Goal: Task Accomplishment & Management: Manage account settings

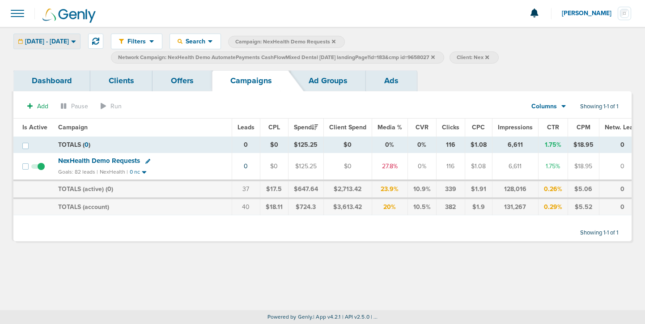
click at [69, 39] on span "[DATE] - [DATE]" at bounding box center [47, 41] width 44 height 6
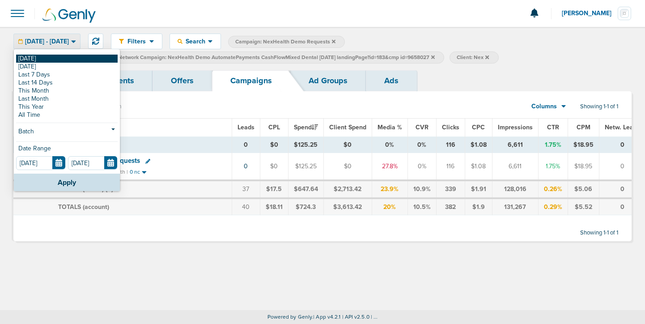
click at [68, 61] on link "[DATE]" at bounding box center [67, 59] width 102 height 8
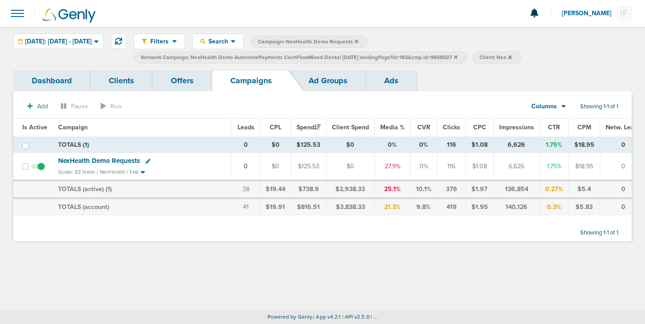
click at [458, 55] on icon at bounding box center [456, 57] width 4 height 4
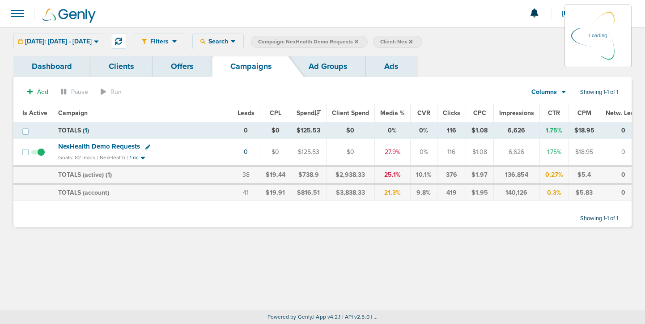
click at [358, 41] on icon at bounding box center [357, 41] width 4 height 4
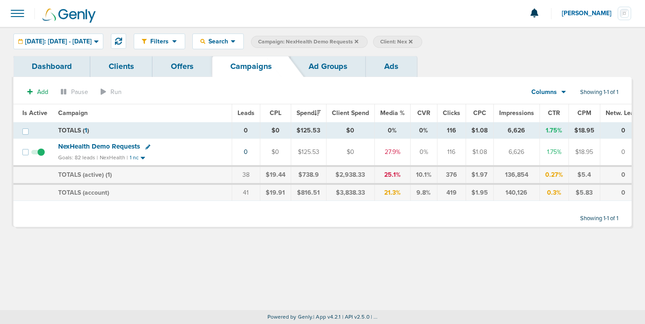
click at [358, 41] on icon at bounding box center [357, 41] width 4 height 4
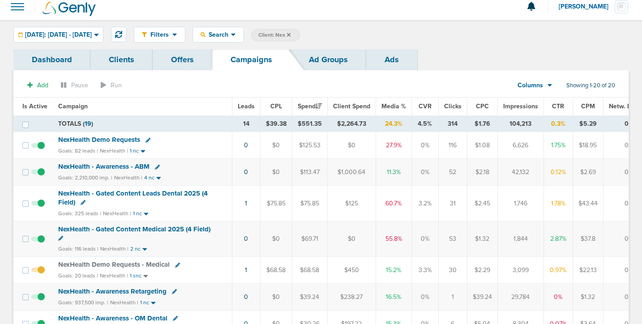
scroll to position [8, 0]
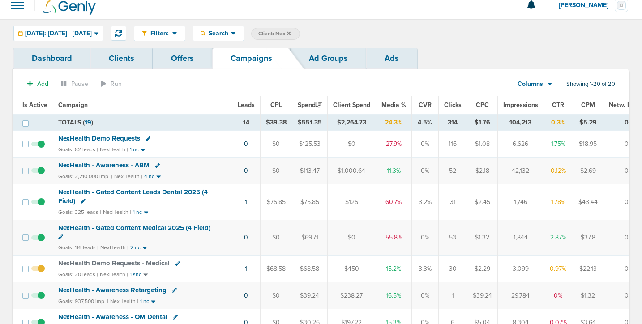
click at [137, 190] on span "NexHealth - Gated Content Leads Dental 2025 (4 Field)" at bounding box center [132, 196] width 149 height 17
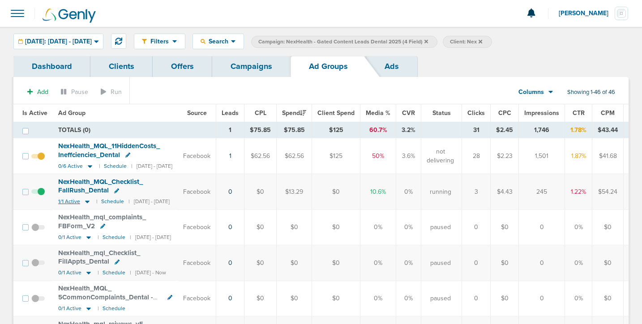
click at [85, 202] on icon at bounding box center [87, 202] width 4 height 3
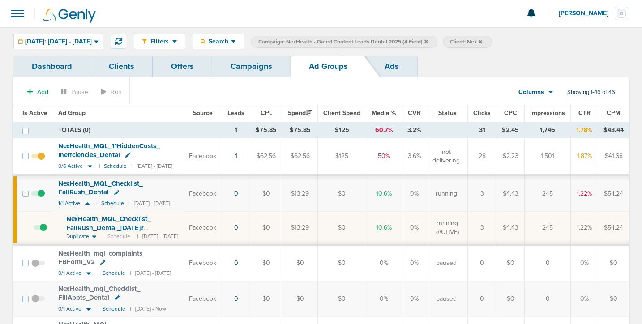
click at [85, 222] on span "NexHealth_ MQL_ Checklist_ FallRush_ Dental_ [DATE]?id=183&cmp_ id=9658029" at bounding box center [108, 228] width 85 height 26
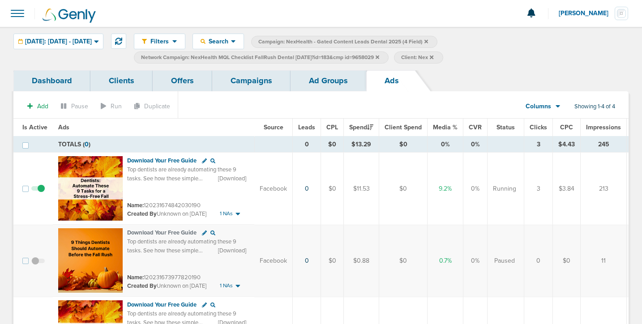
click at [324, 78] on link "Ad Groups" at bounding box center [328, 80] width 76 height 21
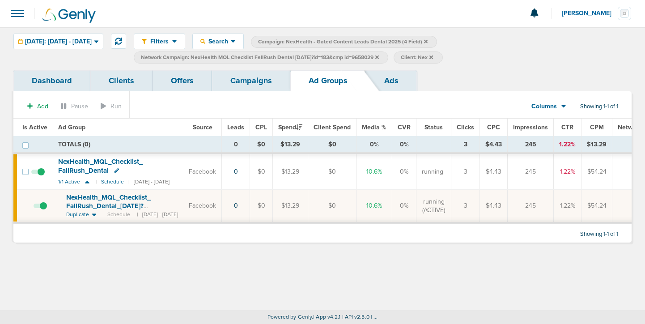
click at [44, 210] on span at bounding box center [40, 210] width 13 height 0
click at [34, 208] on input "checkbox" at bounding box center [34, 208] width 0 height 0
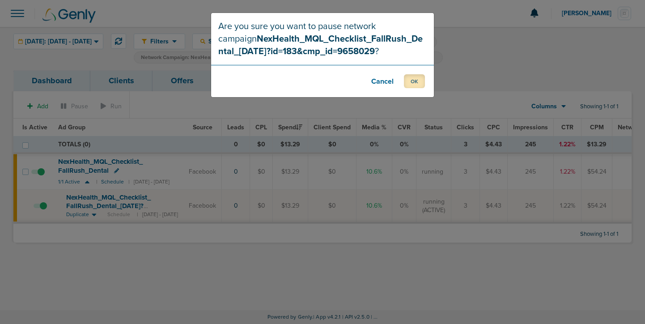
click at [408, 79] on button "OK" at bounding box center [414, 81] width 21 height 14
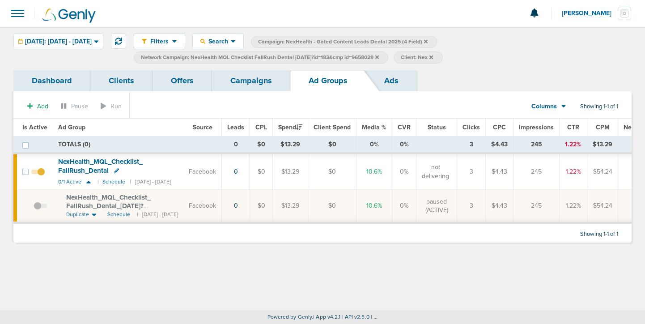
click at [38, 210] on span at bounding box center [40, 210] width 13 height 0
click at [34, 208] on input "checkbox" at bounding box center [34, 208] width 0 height 0
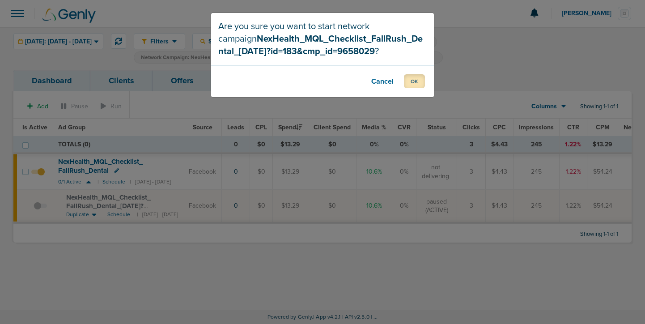
click at [416, 81] on button "OK" at bounding box center [414, 81] width 21 height 14
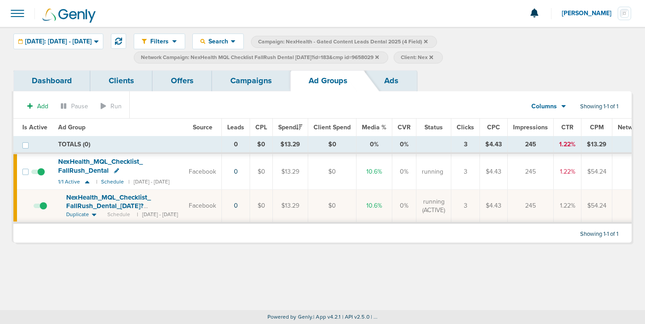
click at [249, 86] on link "Campaigns" at bounding box center [251, 80] width 78 height 21
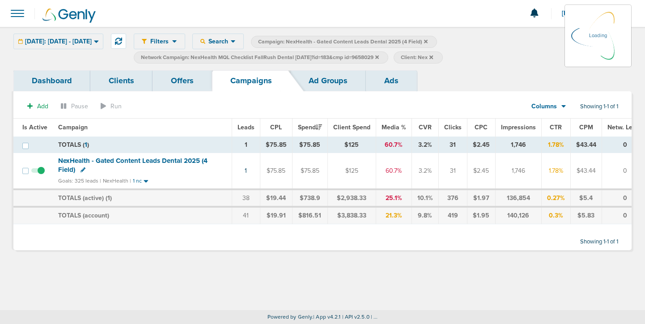
click at [379, 58] on icon at bounding box center [377, 57] width 4 height 5
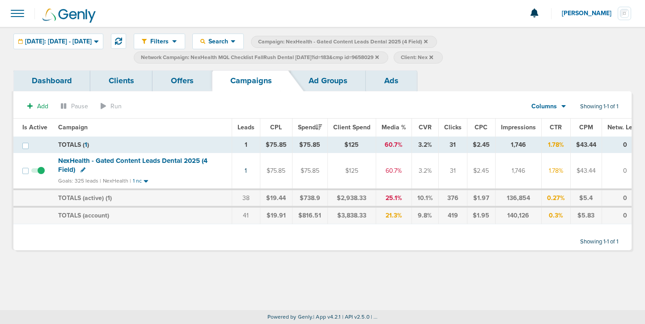
click at [379, 58] on icon at bounding box center [377, 57] width 4 height 4
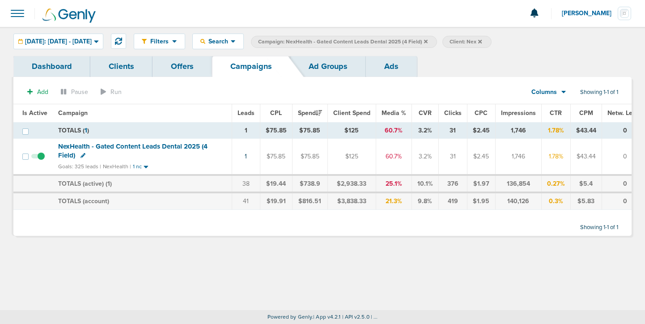
click at [428, 40] on icon at bounding box center [426, 41] width 4 height 4
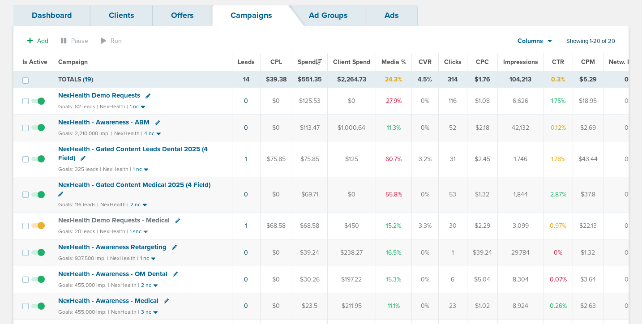
scroll to position [52, 0]
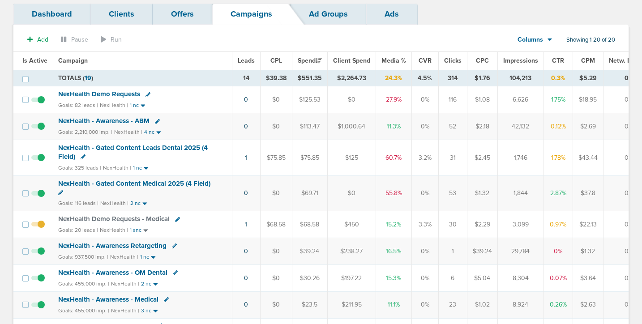
click at [149, 183] on span "NexHealth - Gated Content Medical 2025 (4 Field)" at bounding box center [134, 183] width 152 height 8
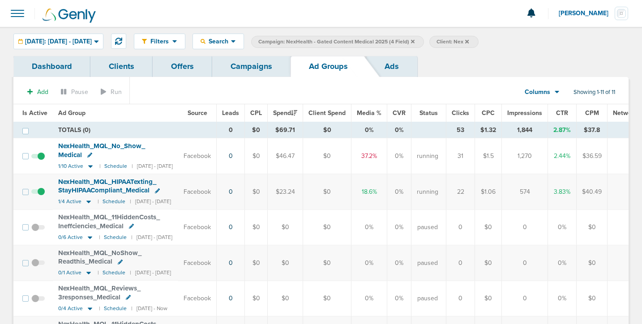
click at [232, 66] on link "Campaigns" at bounding box center [251, 66] width 78 height 21
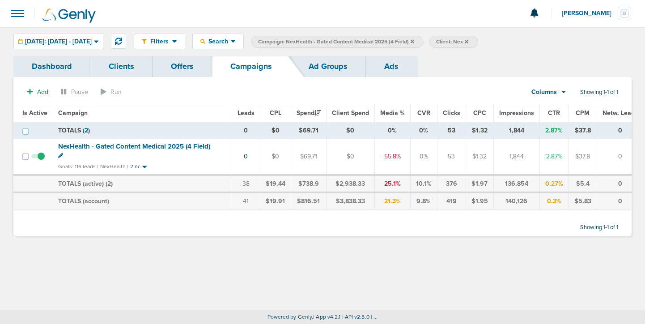
click at [414, 40] on icon at bounding box center [413, 41] width 4 height 4
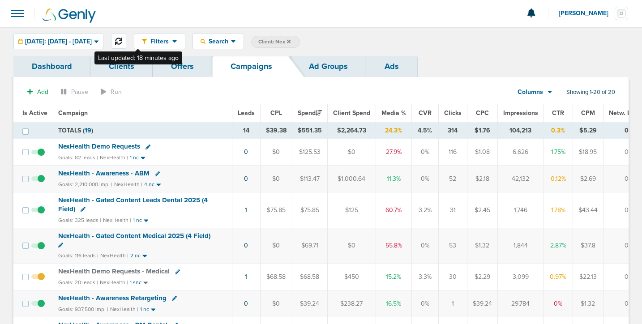
click at [122, 38] on icon at bounding box center [118, 41] width 7 height 7
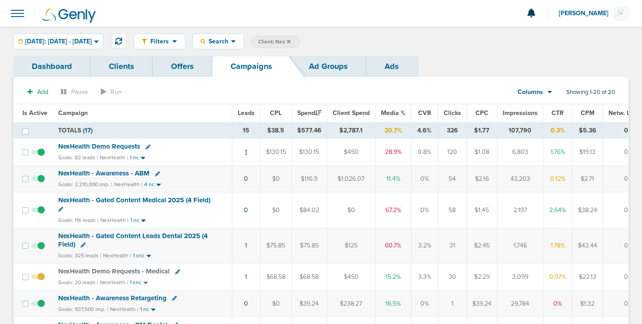
click at [245, 151] on link "1" at bounding box center [246, 152] width 2 height 8
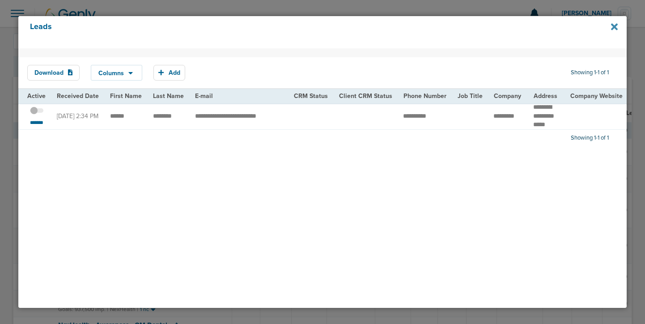
click at [614, 28] on icon at bounding box center [614, 27] width 7 height 7
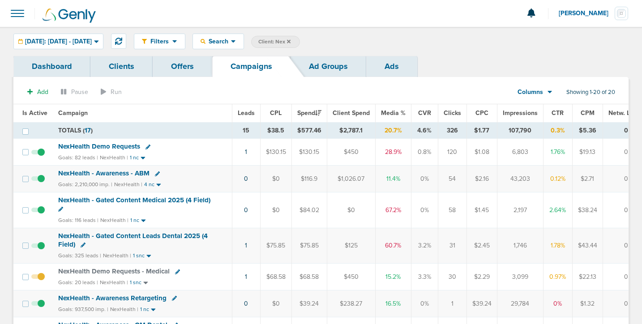
click at [114, 145] on span "NexHealth Demo Requests" at bounding box center [99, 146] width 82 height 8
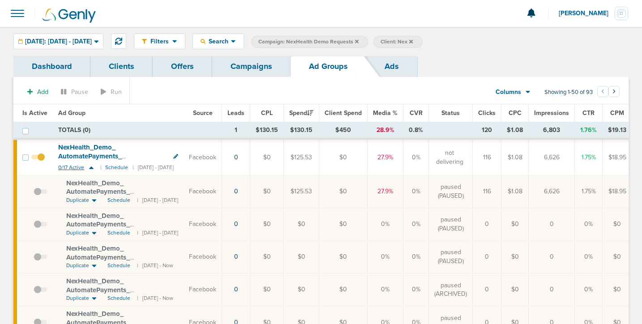
click at [89, 166] on icon at bounding box center [91, 168] width 9 height 8
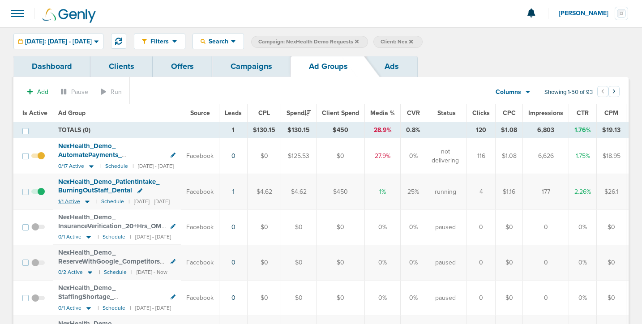
click at [85, 201] on icon at bounding box center [87, 201] width 4 height 3
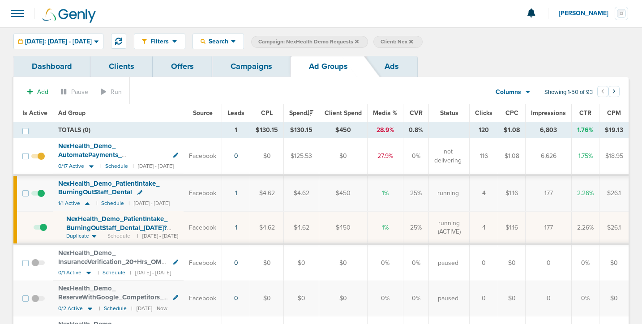
click at [253, 68] on link "Campaigns" at bounding box center [251, 66] width 78 height 21
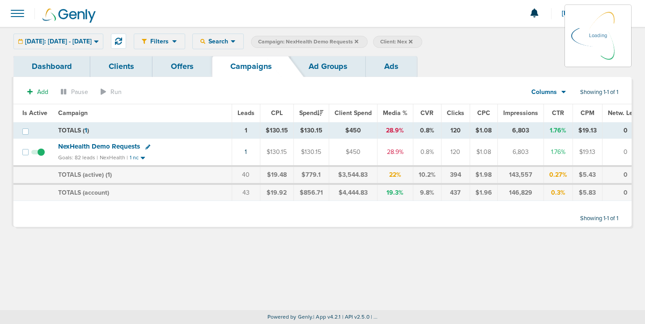
click at [358, 41] on icon at bounding box center [357, 41] width 4 height 4
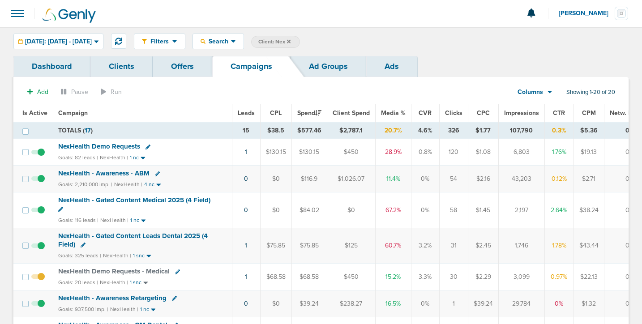
click at [121, 236] on span "NexHealth - Gated Content Leads Dental 2025 (4 Field)" at bounding box center [132, 240] width 149 height 17
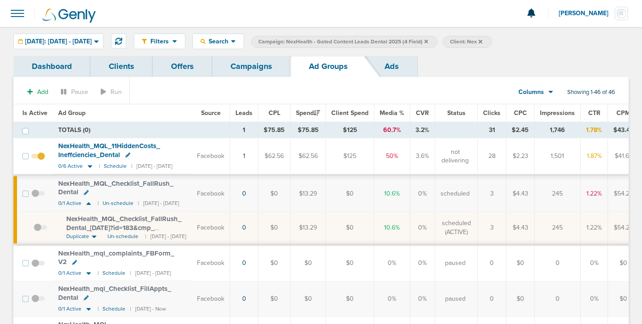
click at [250, 64] on link "Campaigns" at bounding box center [251, 66] width 78 height 21
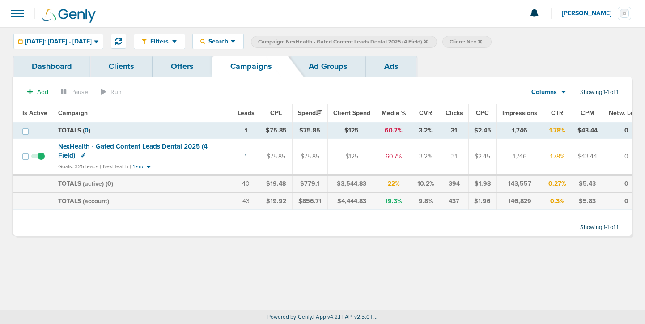
click at [428, 43] on icon at bounding box center [426, 41] width 4 height 5
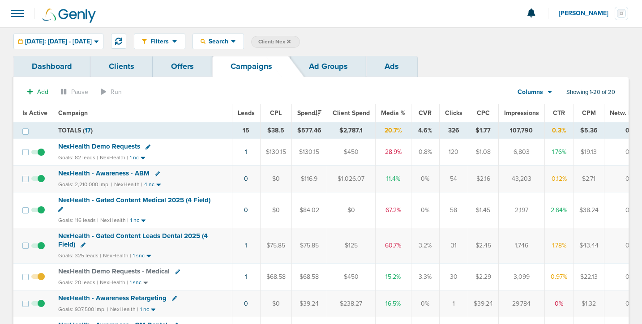
click at [106, 200] on span "NexHealth - Gated Content Medical 2025 (4 Field)" at bounding box center [134, 200] width 152 height 8
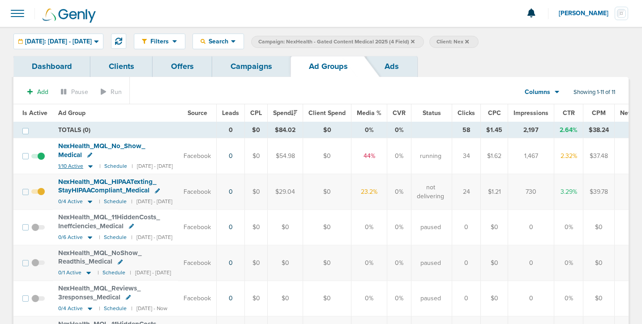
click at [90, 165] on icon at bounding box center [90, 166] width 4 height 3
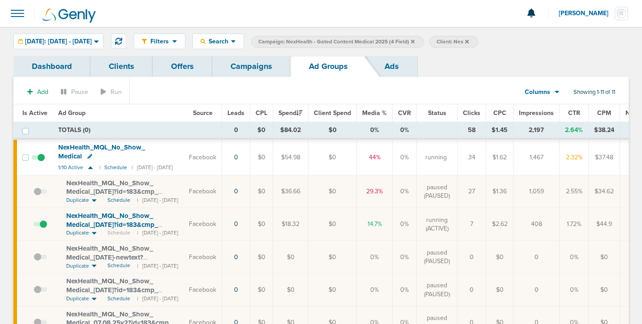
click at [44, 229] on span at bounding box center [40, 229] width 13 height 0
click at [34, 226] on input "checkbox" at bounding box center [34, 226] width 0 height 0
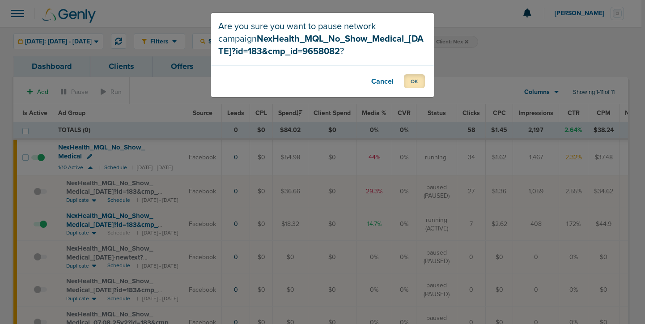
click at [410, 82] on button "OK" at bounding box center [414, 81] width 21 height 14
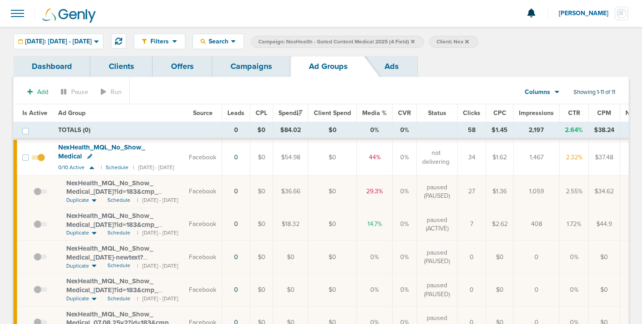
click at [257, 68] on link "Campaigns" at bounding box center [251, 66] width 78 height 21
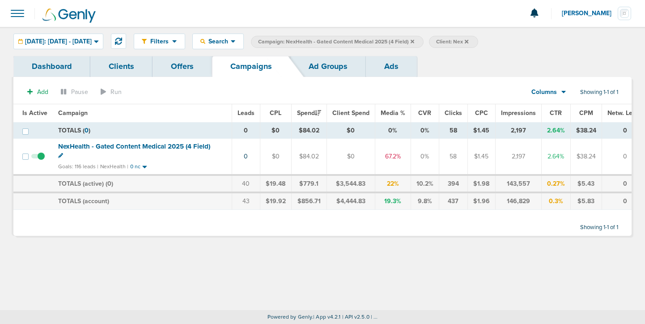
click at [414, 40] on span "Campaign: NexHealth - Gated Content Medical 2025 (4 Field)" at bounding box center [336, 42] width 156 height 8
click at [414, 41] on icon at bounding box center [413, 41] width 4 height 5
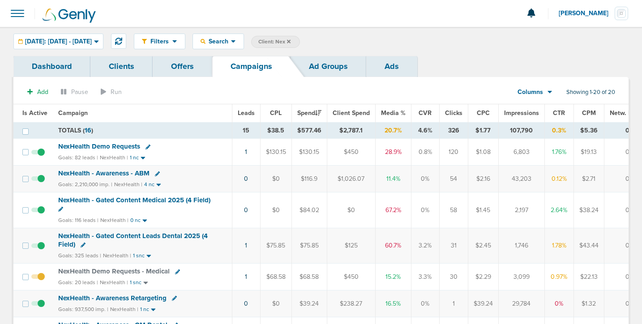
click at [290, 41] on icon at bounding box center [289, 41] width 4 height 5
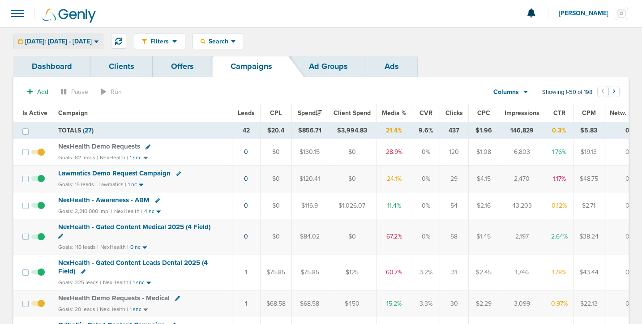
click at [55, 43] on span "[DATE]: [DATE] - [DATE]" at bounding box center [58, 41] width 67 height 6
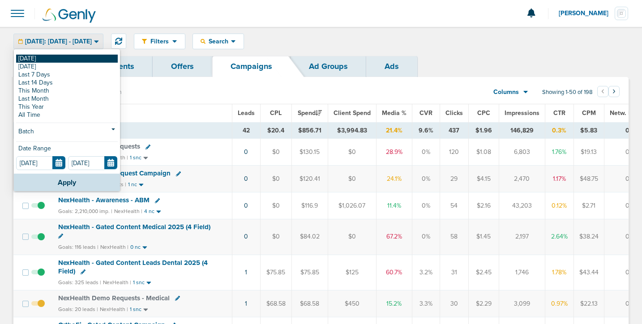
click at [55, 59] on link "[DATE]" at bounding box center [67, 59] width 102 height 8
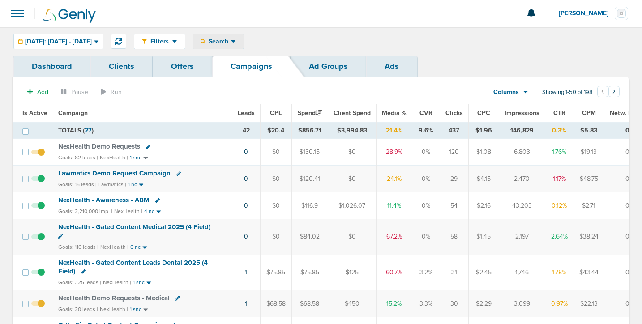
click at [242, 36] on div "Search" at bounding box center [218, 41] width 51 height 15
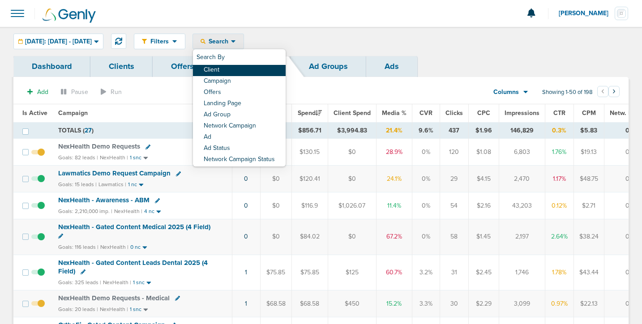
click at [243, 66] on link "Client" at bounding box center [239, 70] width 93 height 11
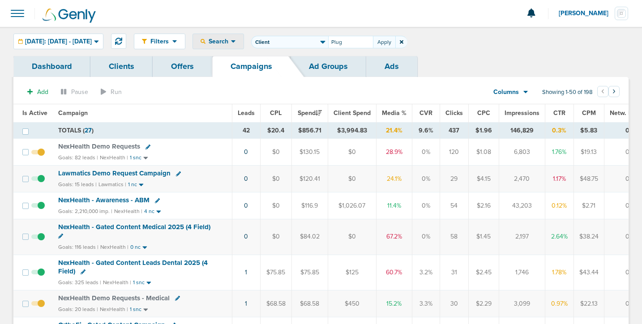
type input "Plug"
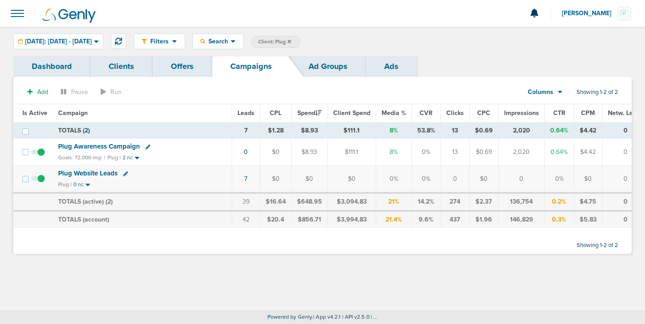
click at [291, 41] on icon at bounding box center [290, 41] width 4 height 5
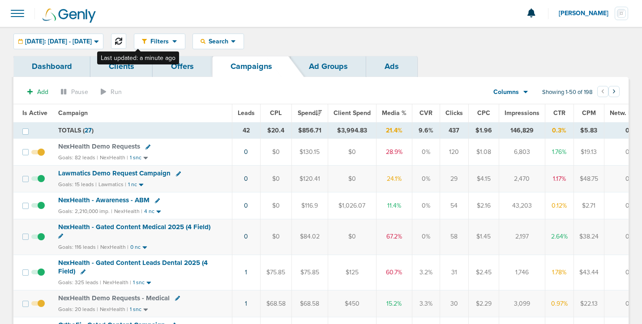
click at [126, 40] on button at bounding box center [118, 41] width 15 height 15
click at [92, 44] on span "[DATE]: [DATE] - [DATE]" at bounding box center [58, 41] width 67 height 6
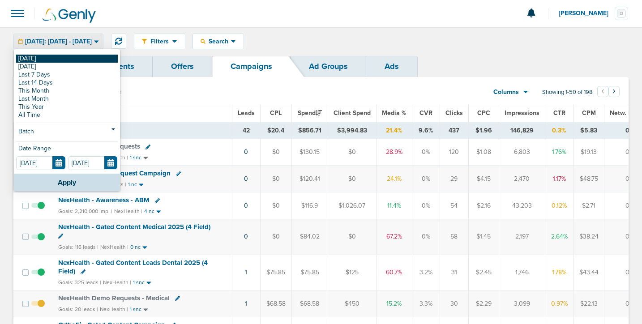
click at [92, 59] on link "[DATE]" at bounding box center [67, 59] width 102 height 8
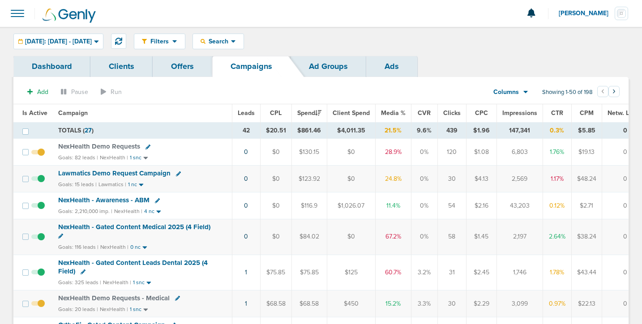
click at [147, 147] on icon at bounding box center [147, 147] width 5 height 5
select select
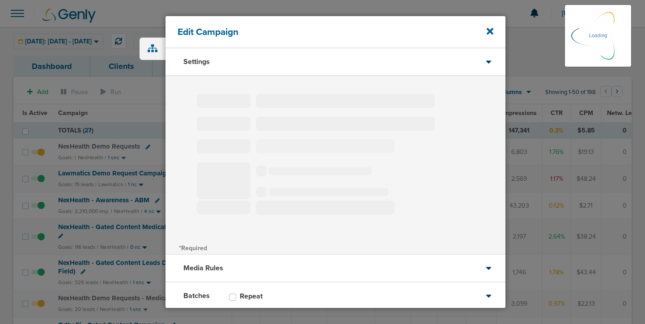
select select "1"
select select "2"
select select "3"
select select "4"
select select "6"
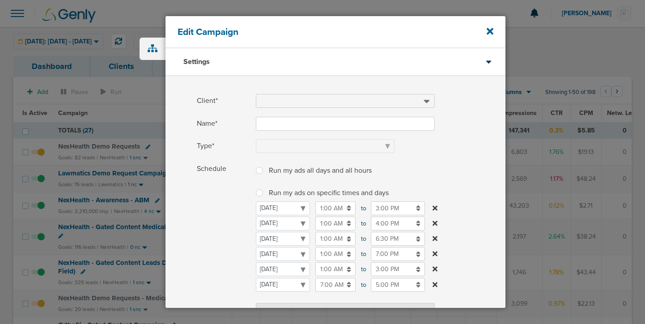
type input "NexHealth Demo Requests"
select select "Leads"
radio input "true"
select select "readWrite"
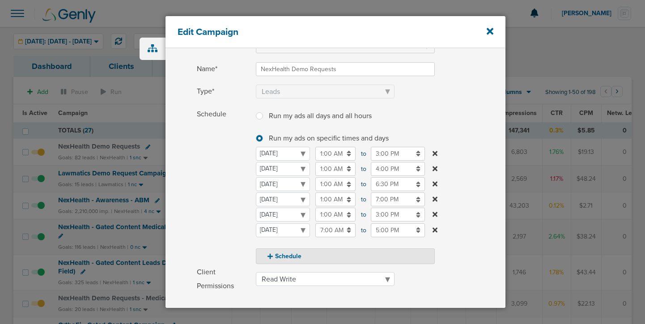
scroll to position [55, 0]
click at [490, 32] on icon at bounding box center [490, 31] width 7 height 7
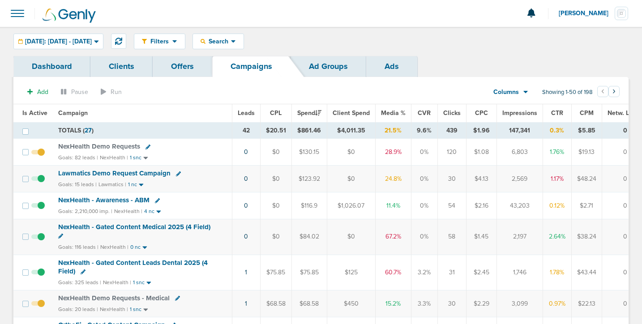
click at [118, 146] on span "NexHealth Demo Requests" at bounding box center [99, 146] width 82 height 8
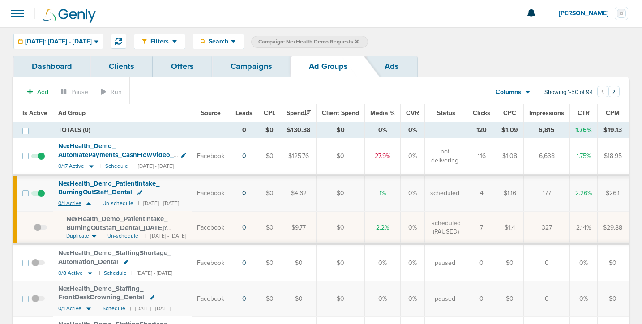
click at [87, 204] on icon at bounding box center [88, 203] width 4 height 3
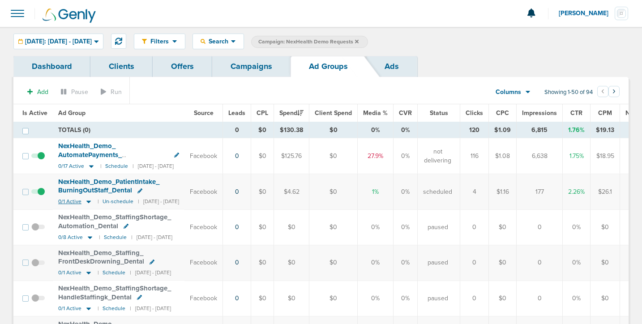
click at [87, 204] on icon at bounding box center [88, 202] width 9 height 8
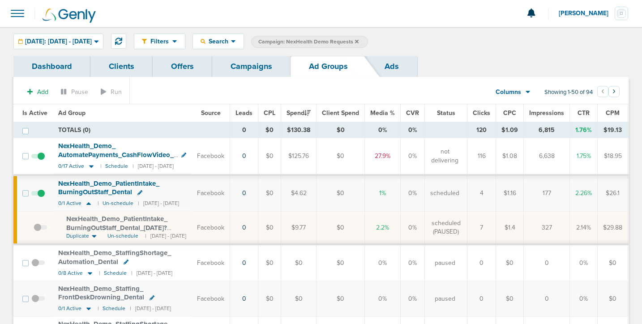
click at [259, 64] on link "Campaigns" at bounding box center [251, 66] width 78 height 21
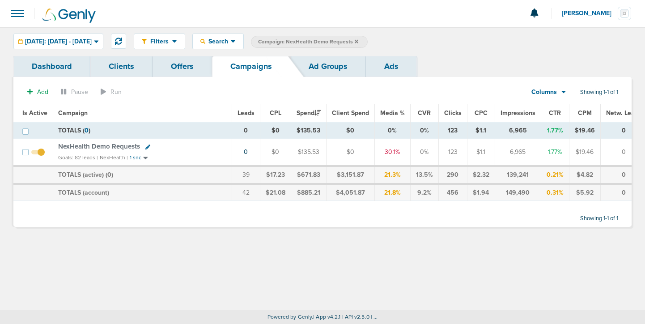
click at [368, 43] on label "Campaign: NexHealth Demo Requests" at bounding box center [309, 42] width 117 height 12
click at [358, 39] on span "Campaign: NexHealth Demo Requests" at bounding box center [308, 42] width 100 height 8
click at [368, 40] on label "Campaign: NexHealth Demo Requests" at bounding box center [309, 42] width 117 height 12
click at [358, 41] on icon at bounding box center [357, 41] width 4 height 4
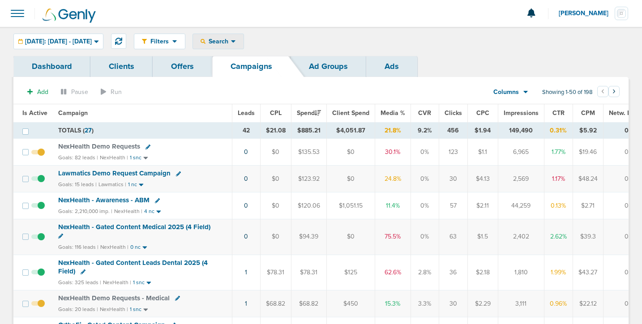
click at [224, 38] on div "Search" at bounding box center [218, 41] width 51 height 15
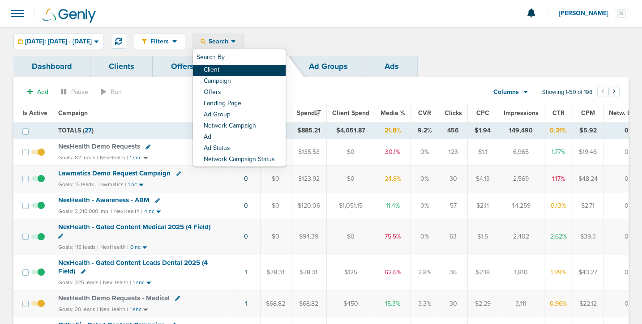
click at [239, 74] on link "Client" at bounding box center [239, 70] width 93 height 11
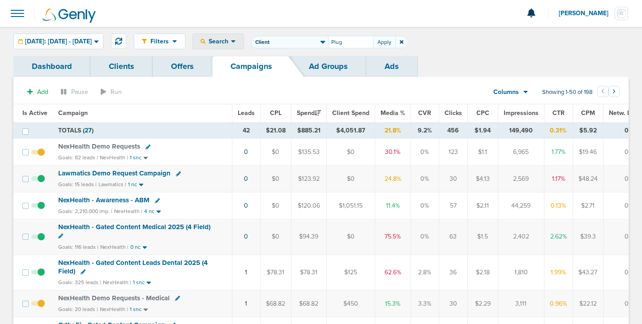
type input "Plug"
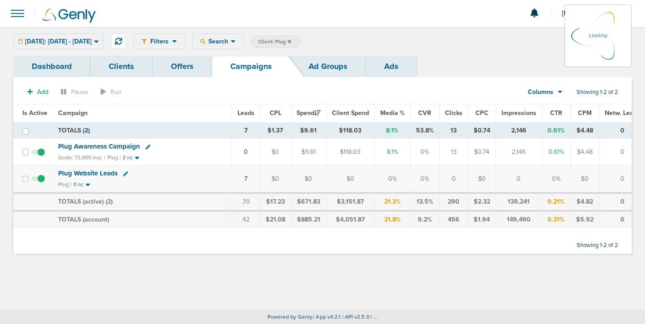
click at [89, 41] on span "[DATE]: [DATE] - [DATE]" at bounding box center [58, 41] width 67 height 6
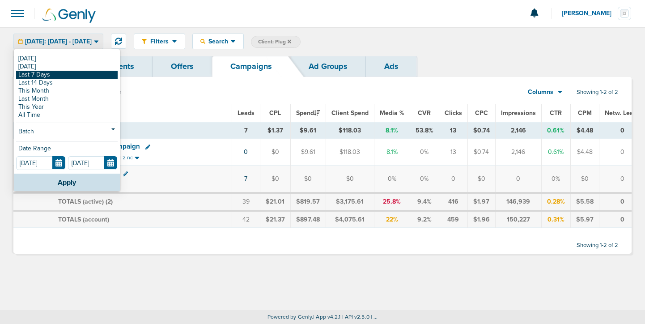
click at [87, 71] on link "Last 7 Days" at bounding box center [67, 75] width 102 height 8
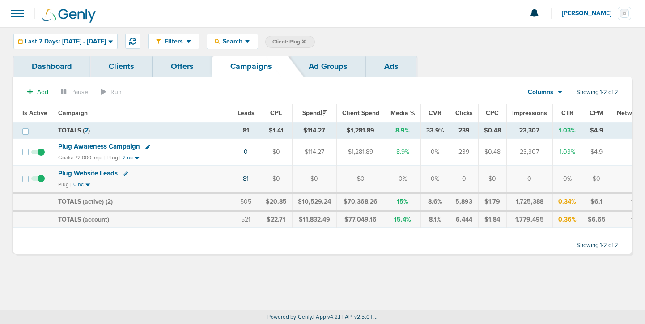
click at [146, 145] on icon at bounding box center [147, 147] width 5 height 5
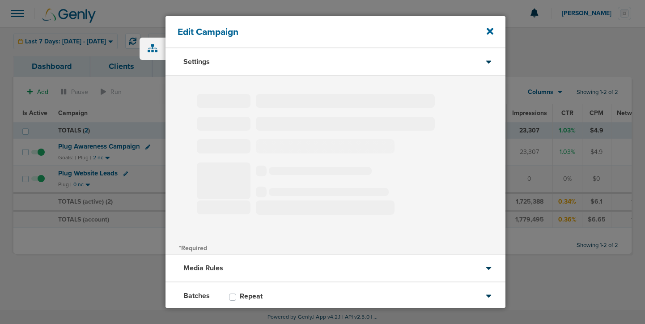
type input "Plug Awareness Campaign"
select select "Awareness"
radio input "true"
select select "readOnly"
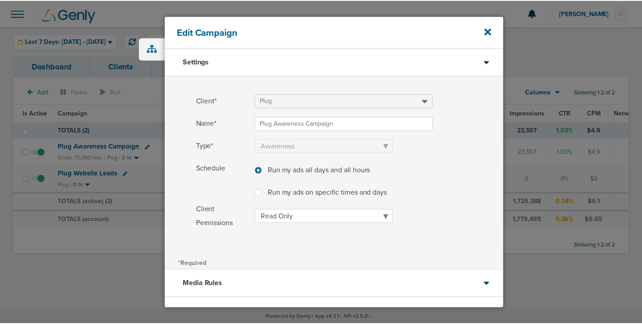
scroll to position [69, 0]
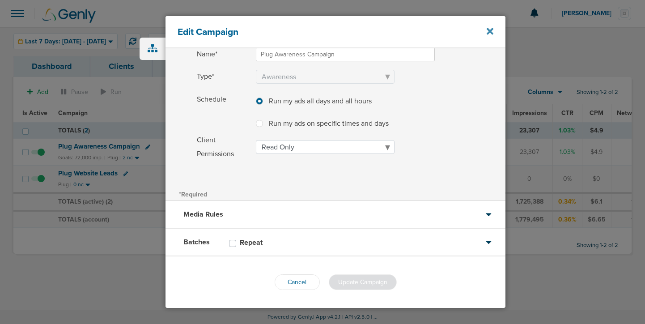
click at [492, 29] on icon at bounding box center [490, 31] width 7 height 7
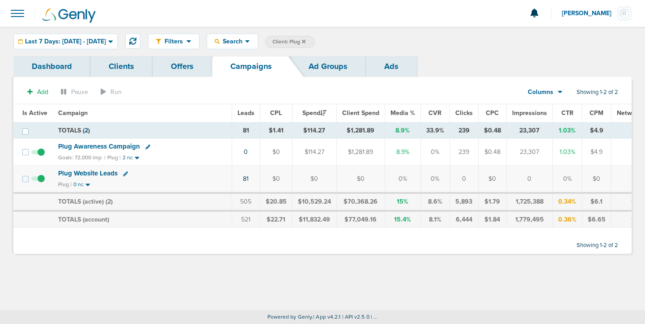
click at [100, 146] on span "Plug Awareness Campaign" at bounding box center [99, 146] width 82 height 8
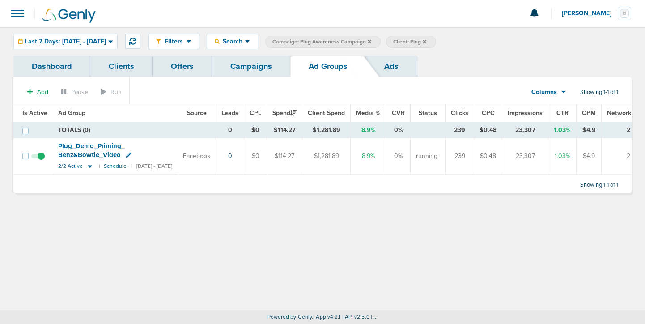
click at [126, 156] on icon at bounding box center [128, 155] width 5 height 5
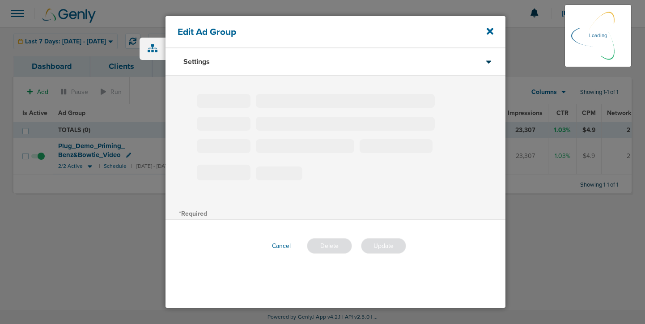
type input "Plug_Demo_Priming_Benz&Bowtie_Video"
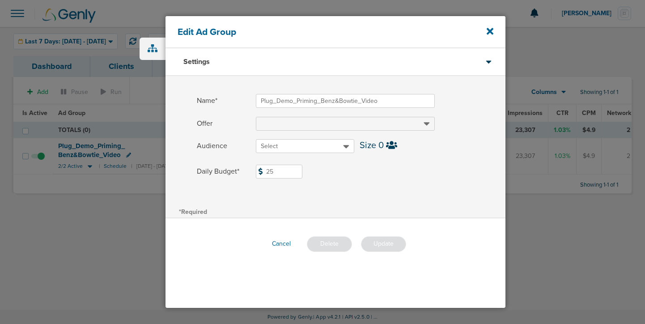
drag, startPoint x: 279, startPoint y: 168, endPoint x: 267, endPoint y: 170, distance: 12.3
click at [267, 170] on input "25" at bounding box center [279, 172] width 47 height 14
type input "35"
click at [372, 191] on div "Name* Plug_Demo_Priming_Benz&Bowtie_Video Offer Audience Select Size 0 Daily Bu…" at bounding box center [336, 140] width 340 height 129
click at [389, 241] on button "Update" at bounding box center [383, 244] width 45 height 16
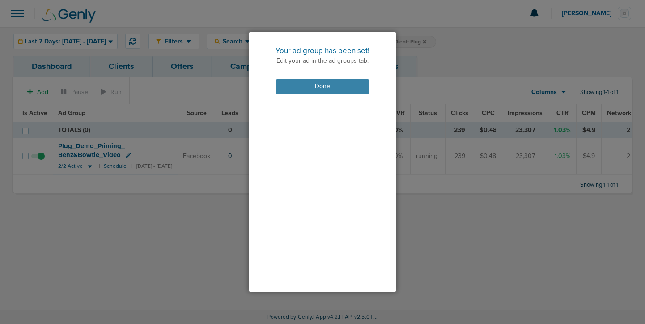
click at [308, 84] on button "Done" at bounding box center [323, 87] width 94 height 16
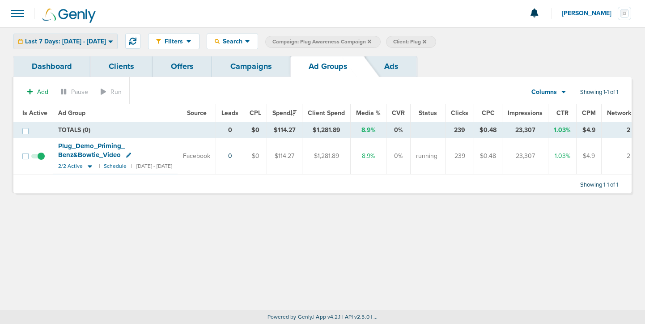
click at [96, 38] on span "Last 7 Days: [DATE] - [DATE]" at bounding box center [65, 41] width 81 height 6
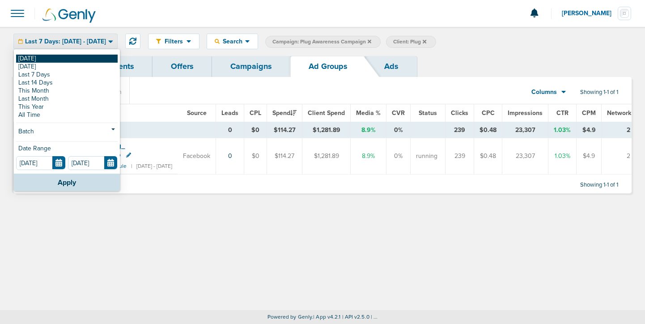
click at [92, 59] on link "[DATE]" at bounding box center [67, 59] width 102 height 8
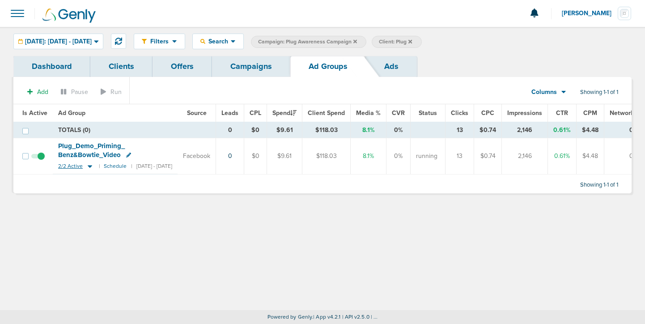
click at [90, 163] on icon at bounding box center [89, 166] width 9 height 8
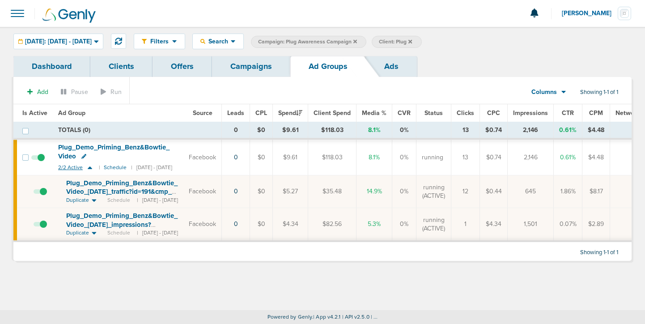
click at [90, 168] on icon at bounding box center [90, 167] width 4 height 3
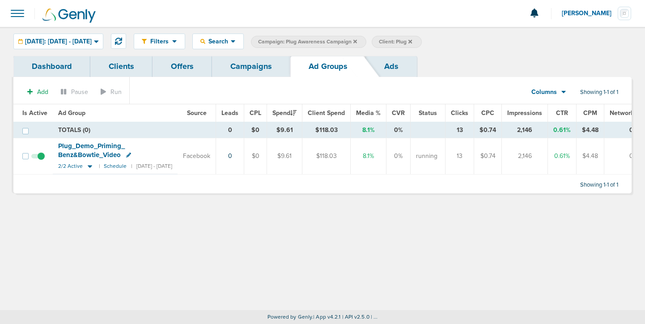
click at [247, 70] on link "Campaigns" at bounding box center [251, 66] width 78 height 21
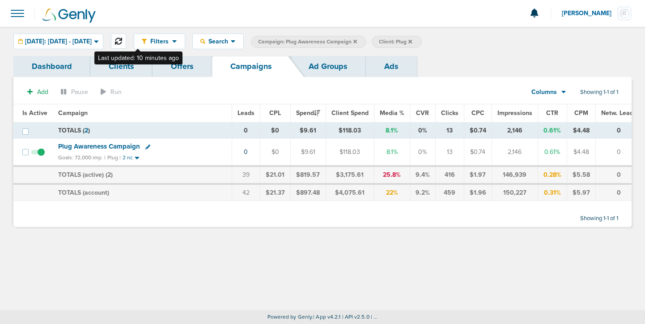
click at [122, 40] on icon at bounding box center [118, 41] width 7 height 7
click at [357, 39] on icon at bounding box center [356, 41] width 4 height 5
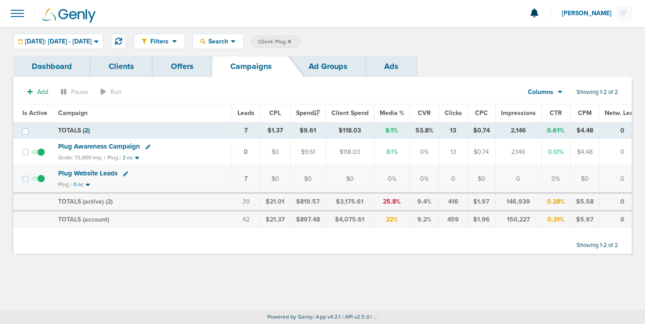
click at [291, 40] on icon at bounding box center [290, 41] width 4 height 4
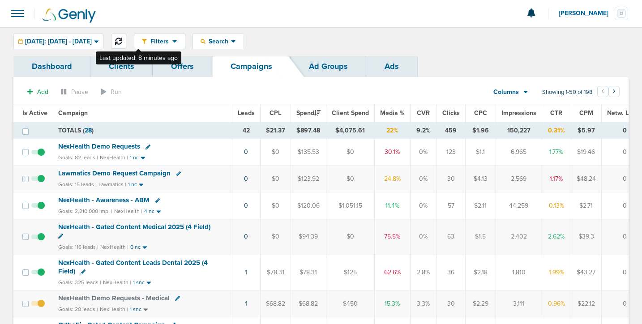
click at [122, 42] on icon at bounding box center [118, 41] width 7 height 7
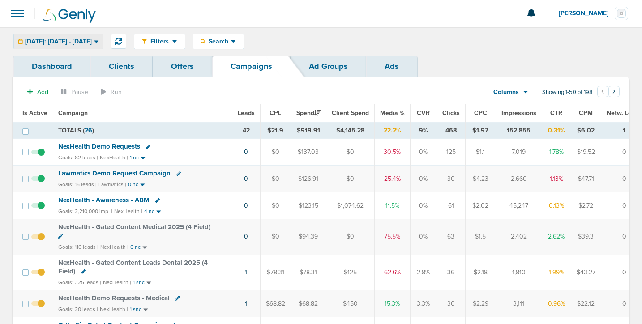
click at [74, 42] on span "[DATE]: [DATE] - [DATE]" at bounding box center [58, 41] width 67 height 6
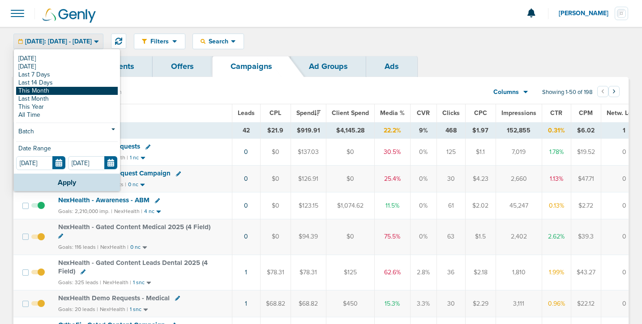
click at [54, 90] on link "This Month" at bounding box center [67, 91] width 102 height 8
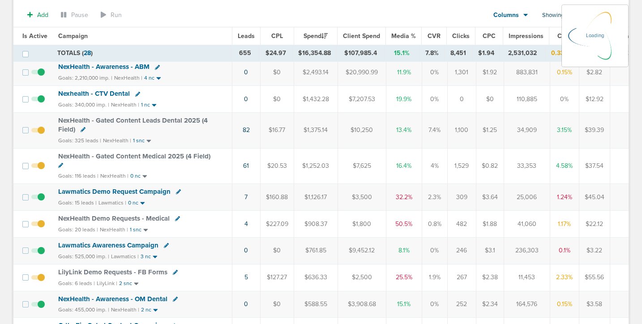
scroll to position [109, 0]
